Goal: Task Accomplishment & Management: Complete application form

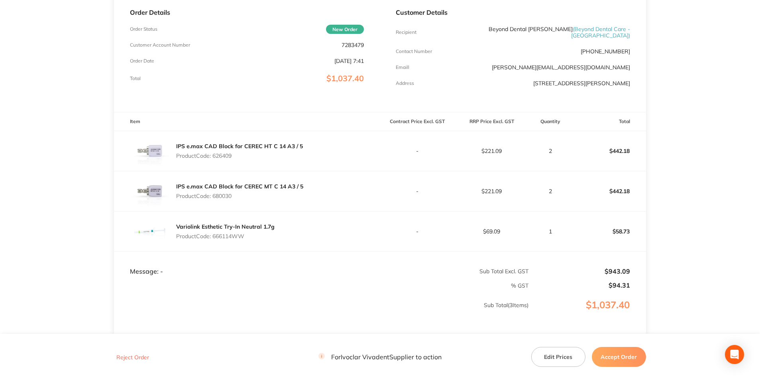
scroll to position [182, 0]
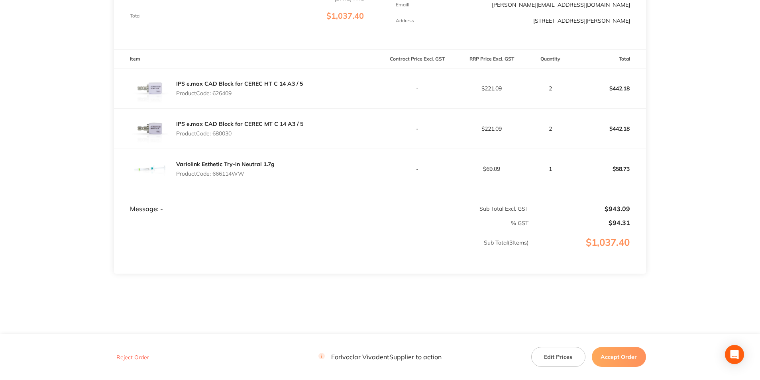
click at [614, 359] on button "Accept Order" at bounding box center [619, 357] width 54 height 20
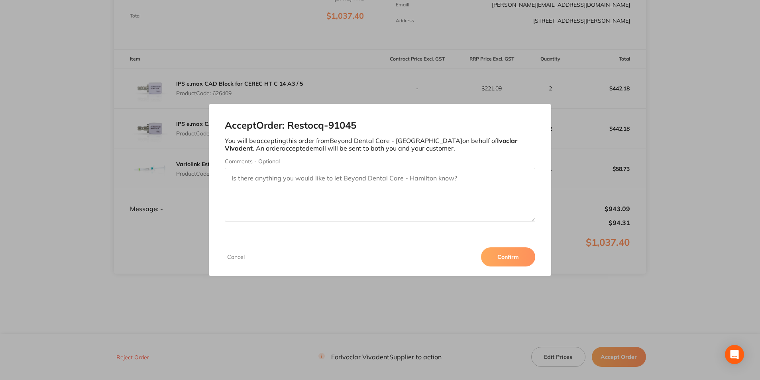
click at [237, 260] on button "Cancel" at bounding box center [236, 257] width 22 height 7
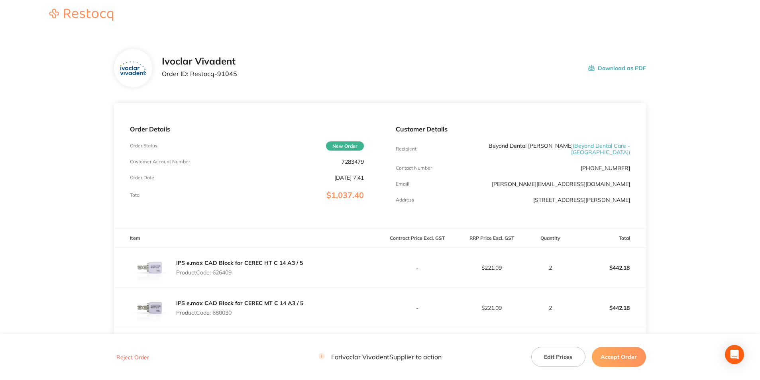
scroll to position [0, 0]
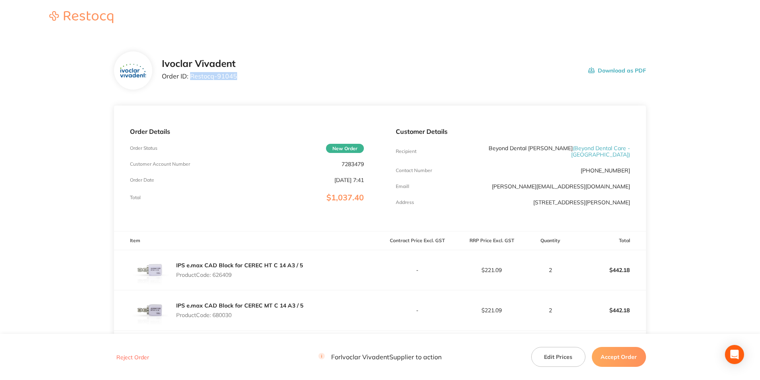
drag, startPoint x: 237, startPoint y: 76, endPoint x: 191, endPoint y: 79, distance: 46.3
click at [191, 79] on div "Ivoclar Vivadent Order ID: Restocq- 91045 Download as PDF" at bounding box center [404, 70] width 484 height 25
copy p "Restocq- 91045"
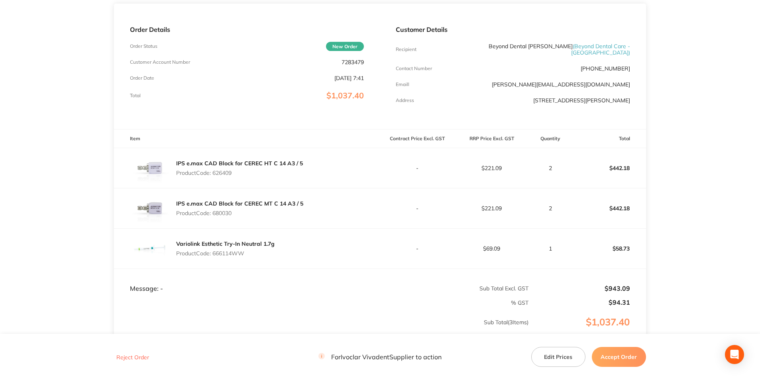
scroll to position [142, 0]
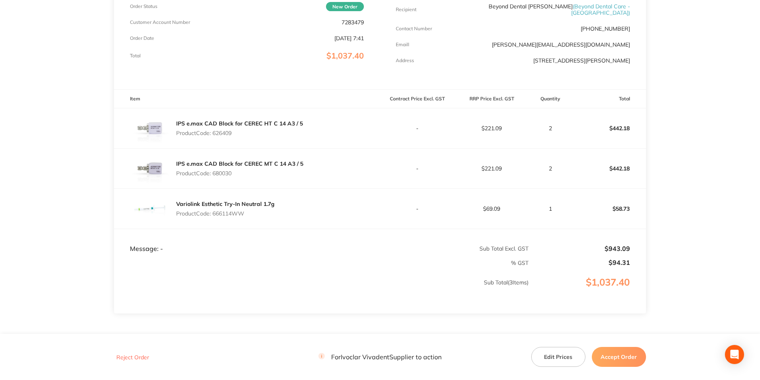
click at [621, 356] on button "Accept Order" at bounding box center [619, 357] width 54 height 20
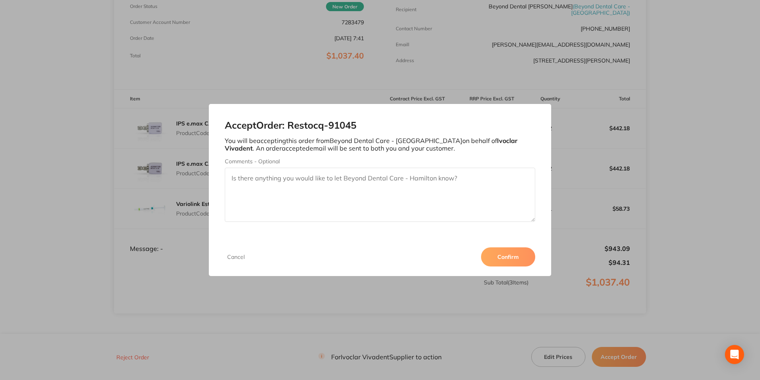
click at [381, 182] on textarea "Comments - Optional" at bounding box center [380, 195] width 310 height 54
type textarea "3011284262"
click at [491, 259] on button "Confirm" at bounding box center [508, 257] width 54 height 19
